Goal: Information Seeking & Learning: Find contact information

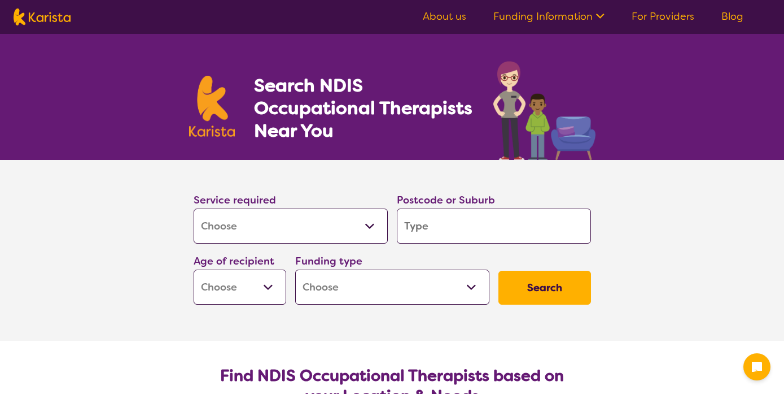
select select "[MEDICAL_DATA]"
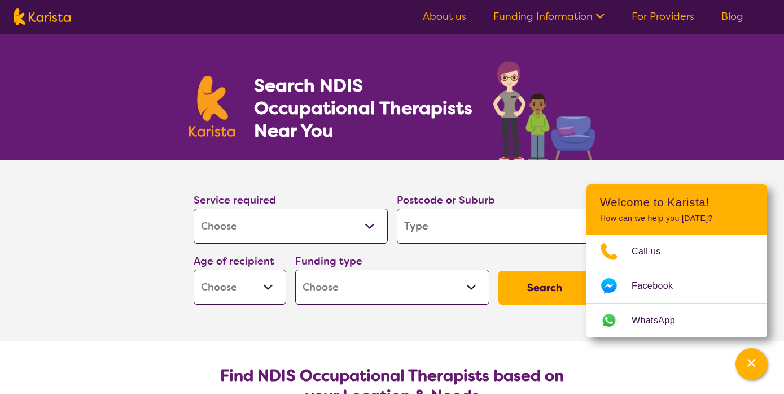
click at [414, 224] on input "search" at bounding box center [494, 225] width 194 height 35
type input "5039"
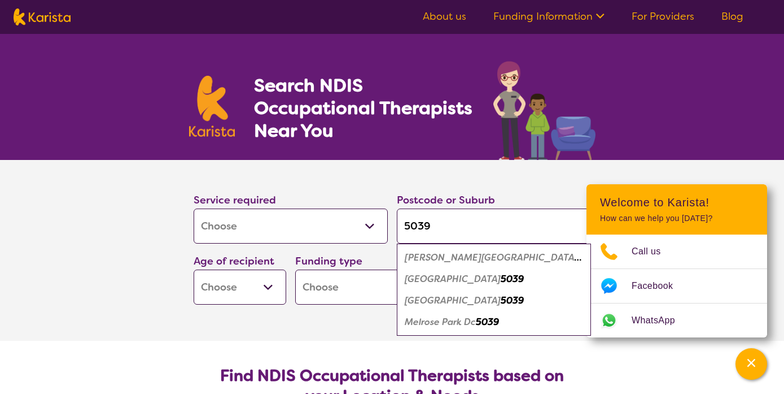
click at [330, 280] on select "Home Care Package (HCP) National Disability Insurance Scheme (NDIS) I don't know" at bounding box center [392, 286] width 194 height 35
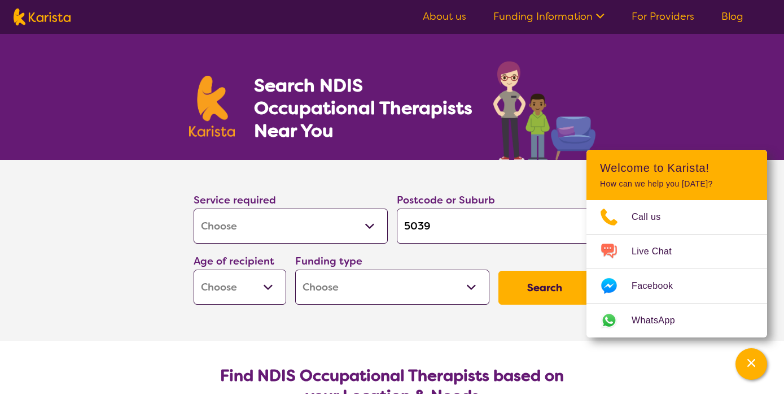
select select "NDIS"
click at [273, 292] on select "Early Childhood - 0 to 9 Child - 10 to 11 Adolescent - 12 to 17 Adult - 18 to 6…" at bounding box center [240, 286] width 93 height 35
select select "AD"
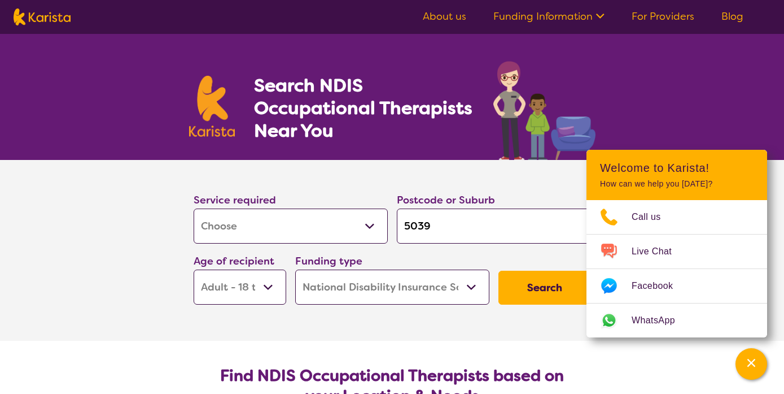
click at [545, 290] on button "Search" at bounding box center [545, 287] width 93 height 34
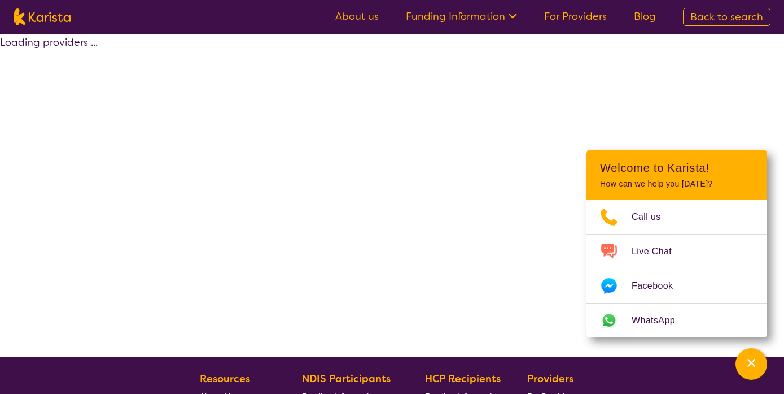
select select "by_score"
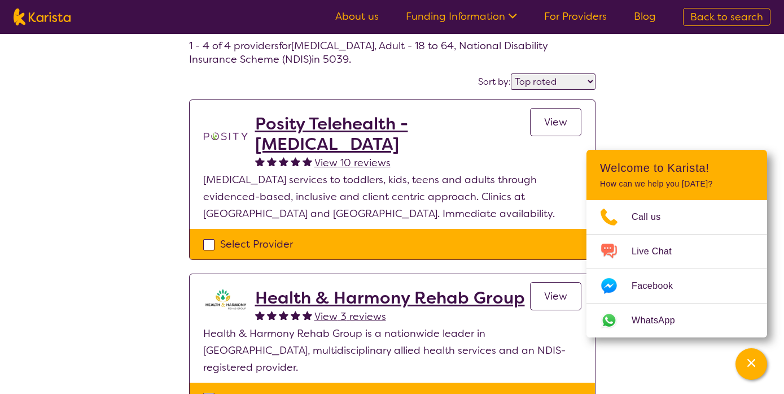
scroll to position [59, 0]
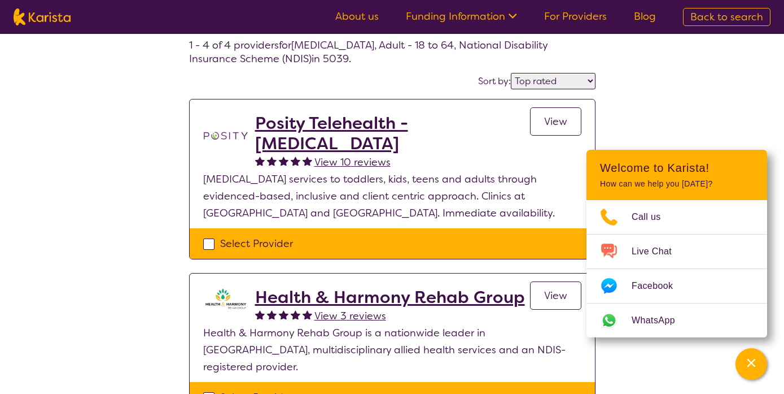
click at [715, 78] on div "Select one or more providers and click the 'NEXT' button to proceed 1 - 4 of 4 …" at bounding box center [392, 371] width 784 height 793
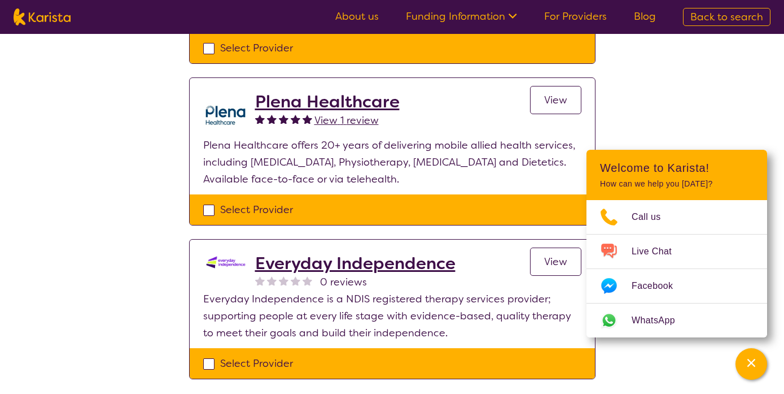
scroll to position [406, 0]
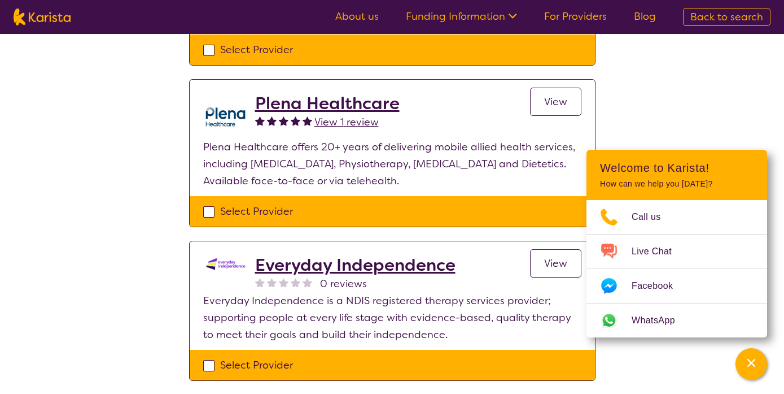
click at [548, 95] on span "View" at bounding box center [555, 102] width 23 height 14
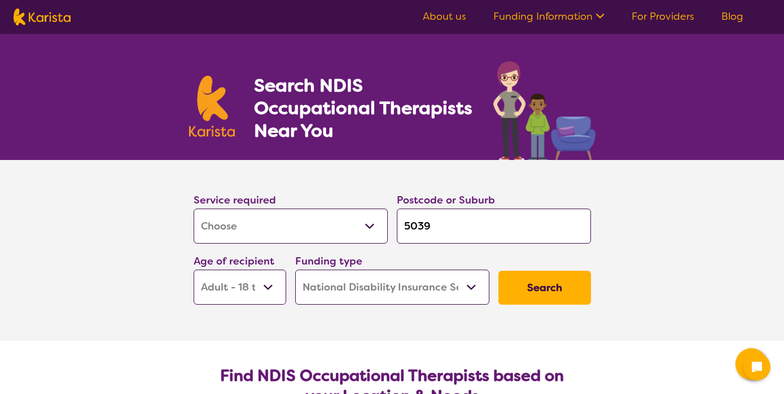
select select "[MEDICAL_DATA]"
select select "AD"
select select "NDIS"
select select "[MEDICAL_DATA]"
select select "AD"
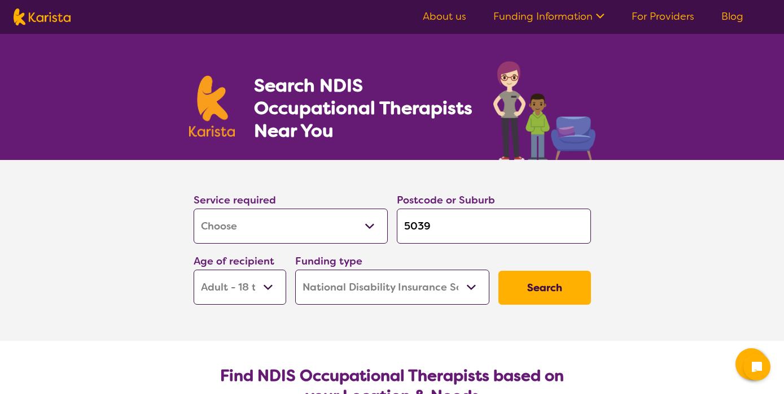
select select "NDIS"
click at [454, 11] on link "About us" at bounding box center [444, 17] width 43 height 14
